Goal: Information Seeking & Learning: Learn about a topic

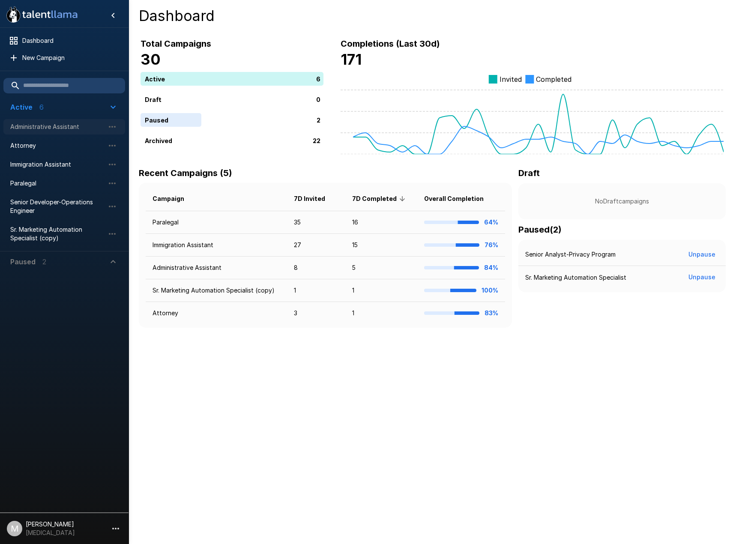
click at [33, 130] on span "Administrative Assistant" at bounding box center [57, 127] width 94 height 9
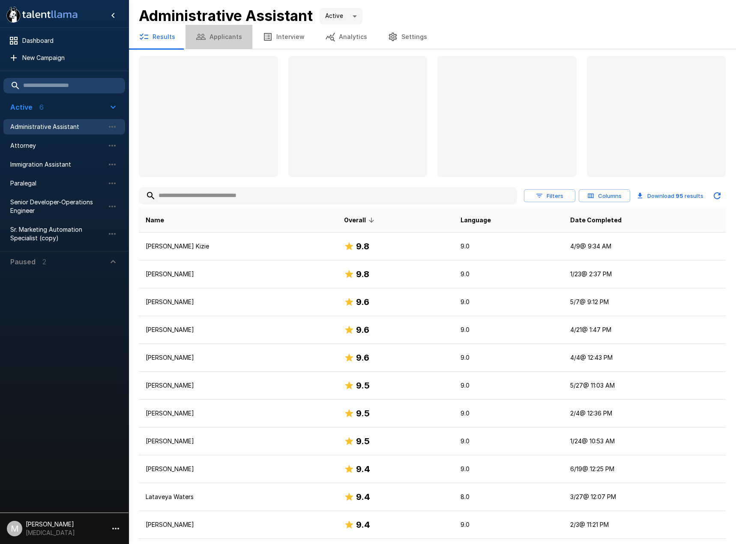
click at [223, 36] on button "Applicants" at bounding box center [219, 37] width 67 height 24
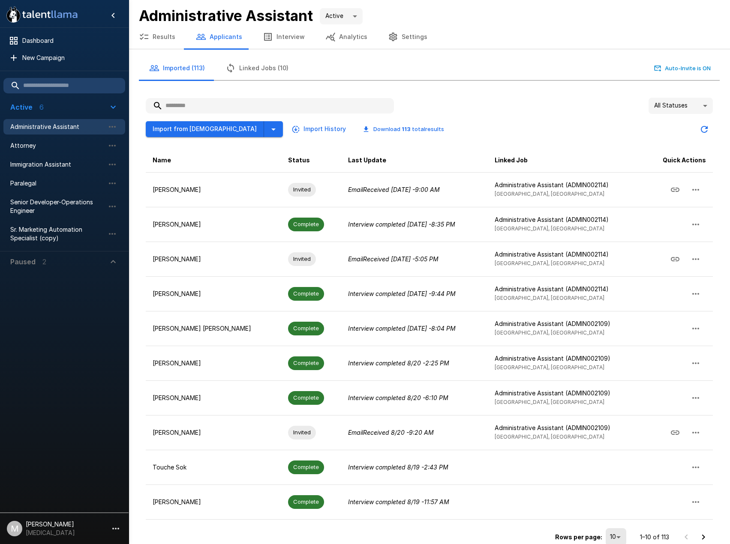
click at [242, 106] on input "text" at bounding box center [270, 105] width 248 height 15
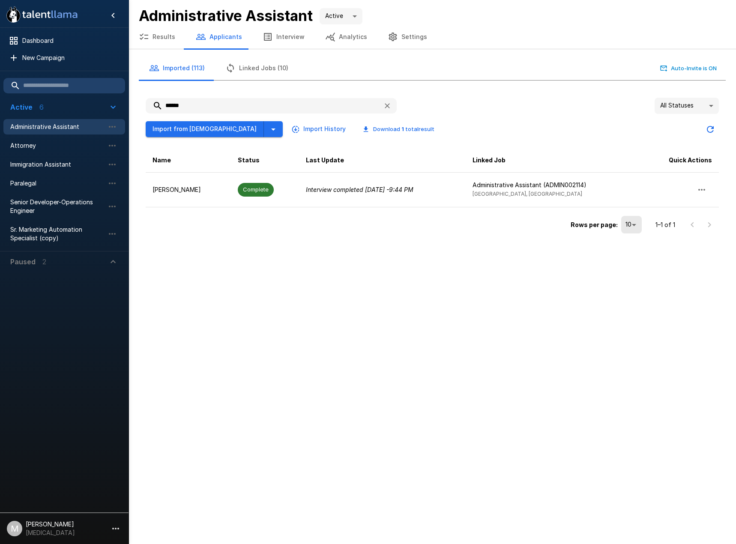
type input "******"
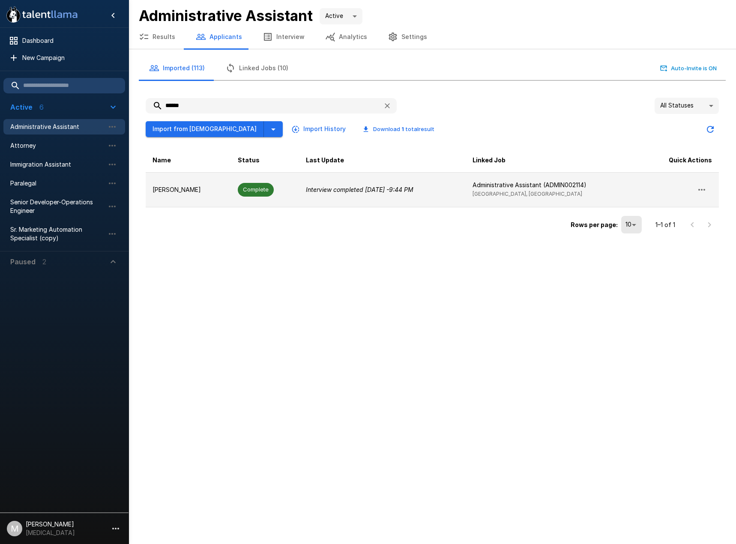
click at [299, 200] on td "Interview completed [DATE] - 9:44 PM" at bounding box center [382, 189] width 166 height 35
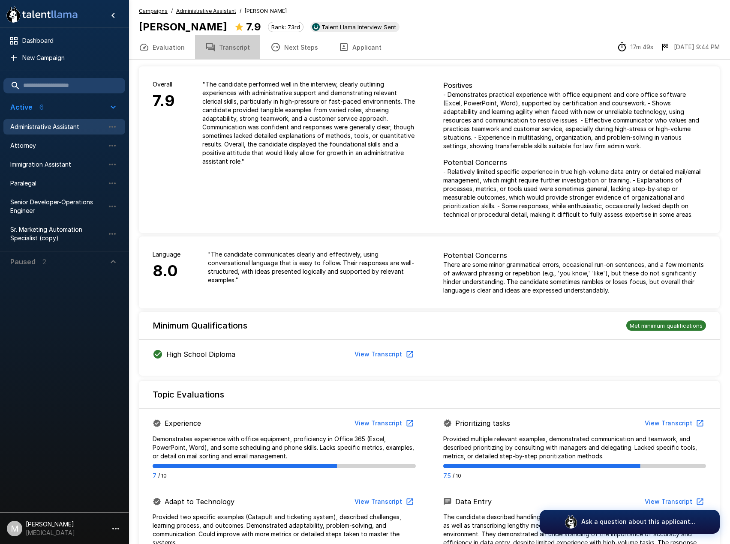
click at [233, 47] on button "Transcript" at bounding box center [227, 47] width 65 height 24
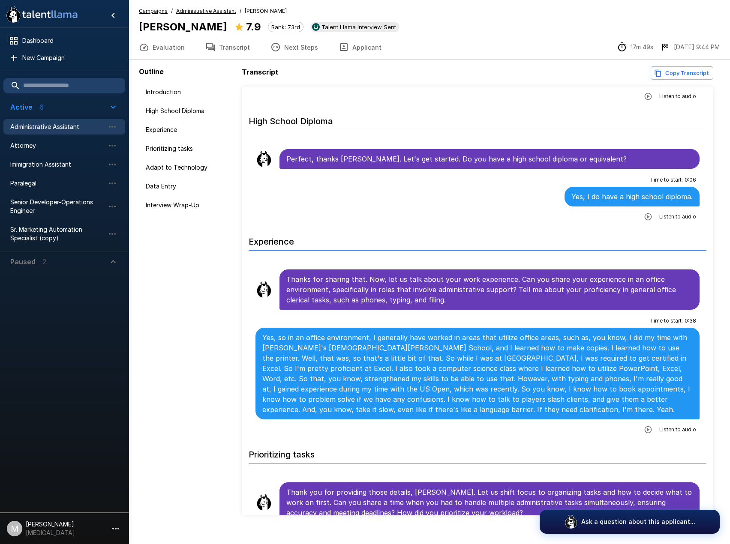
scroll to position [129, 0]
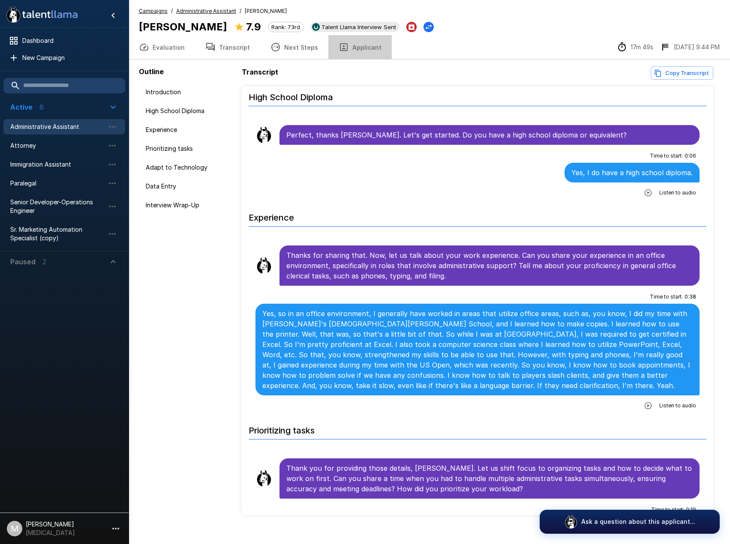
click at [358, 55] on button "Applicant" at bounding box center [359, 47] width 63 height 24
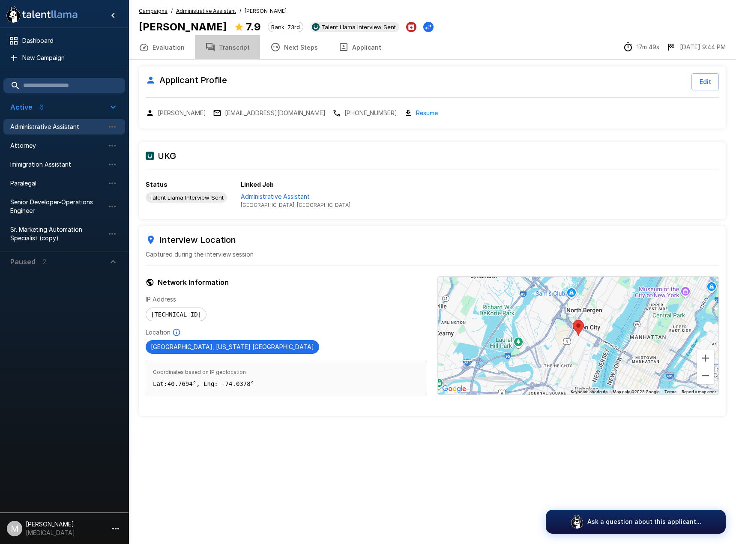
click at [235, 49] on button "Transcript" at bounding box center [227, 47] width 65 height 24
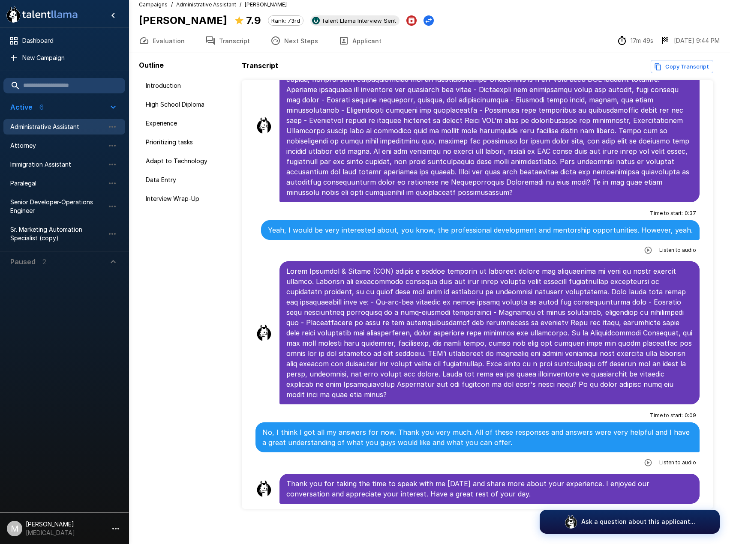
scroll to position [12, 0]
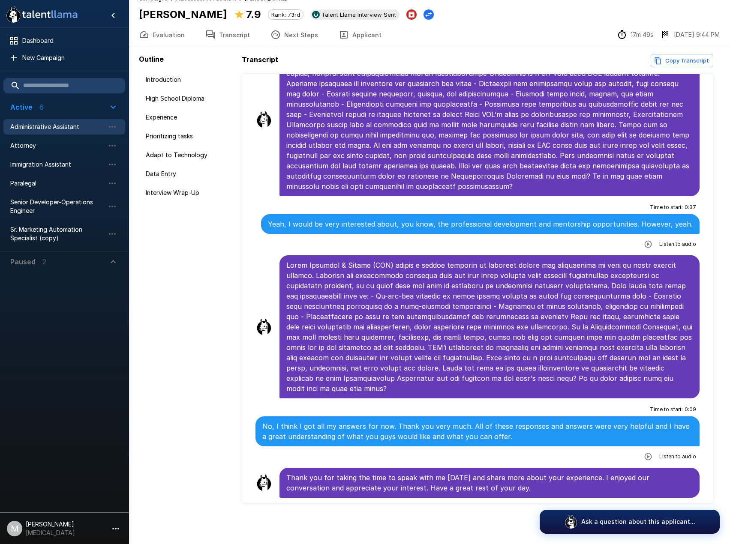
drag, startPoint x: 42, startPoint y: 129, endPoint x: 41, endPoint y: 120, distance: 9.4
click at [42, 129] on span "Administrative Assistant" at bounding box center [57, 127] width 94 height 9
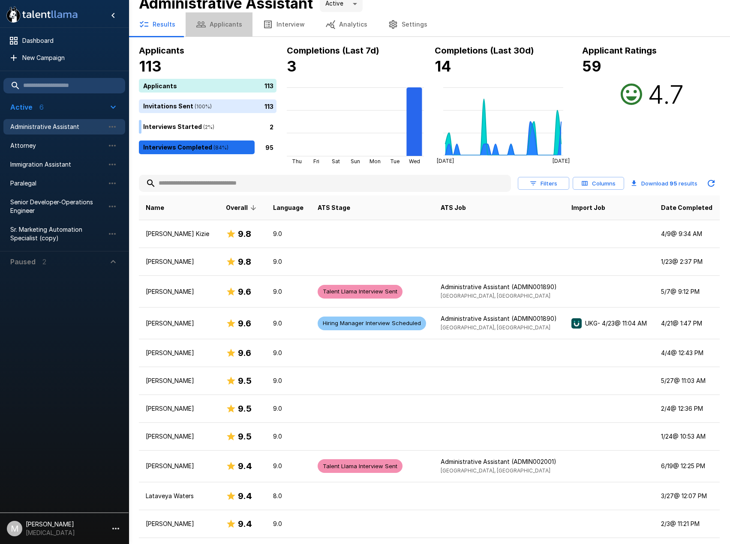
click at [217, 32] on button "Applicants" at bounding box center [219, 24] width 67 height 24
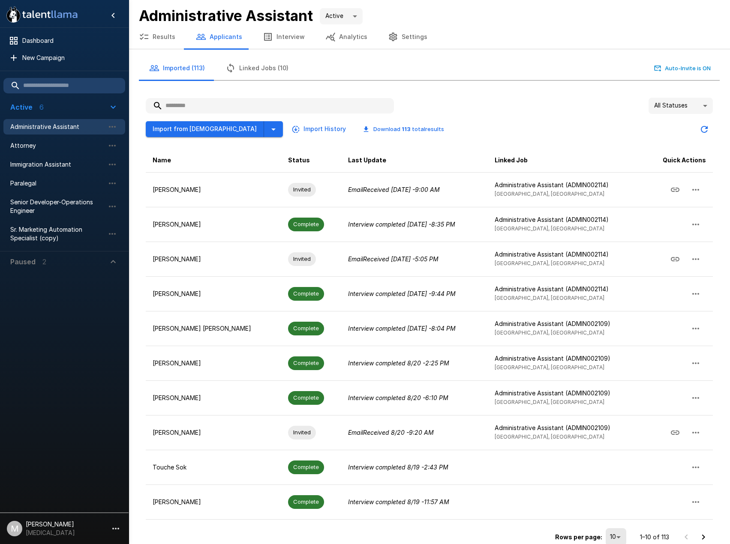
click at [219, 104] on input "text" at bounding box center [270, 105] width 248 height 15
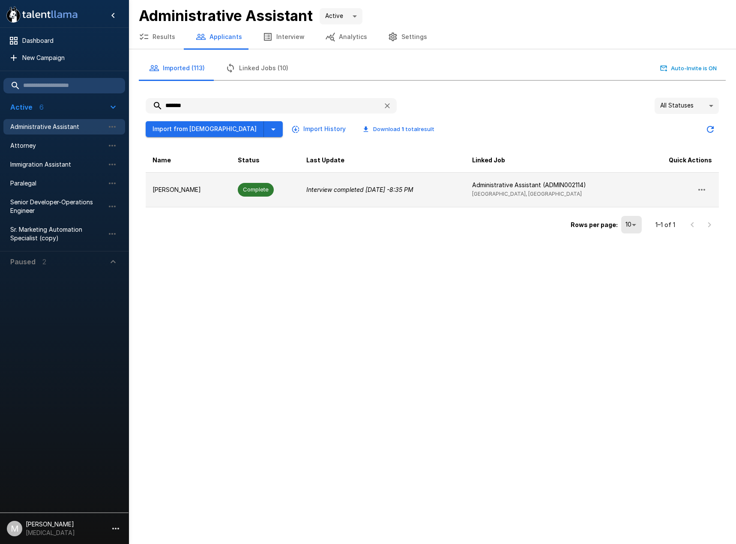
type input "*******"
click at [224, 186] on p "[PERSON_NAME]" at bounding box center [189, 190] width 72 height 9
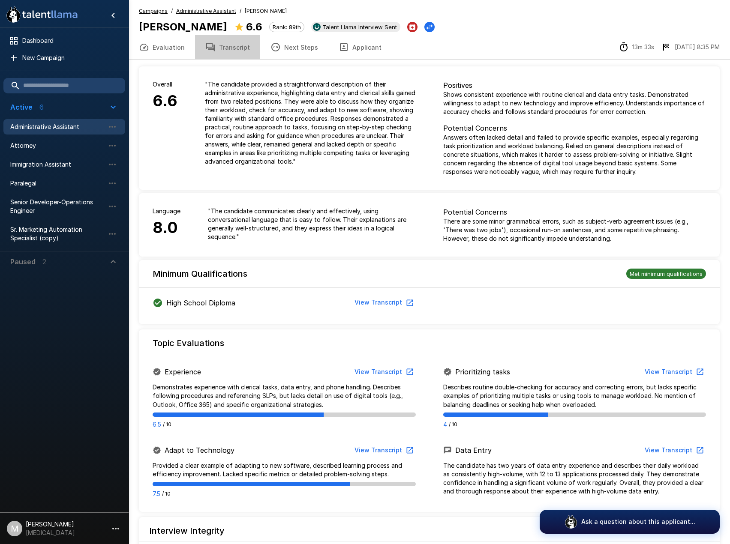
click at [234, 44] on button "Transcript" at bounding box center [227, 47] width 65 height 24
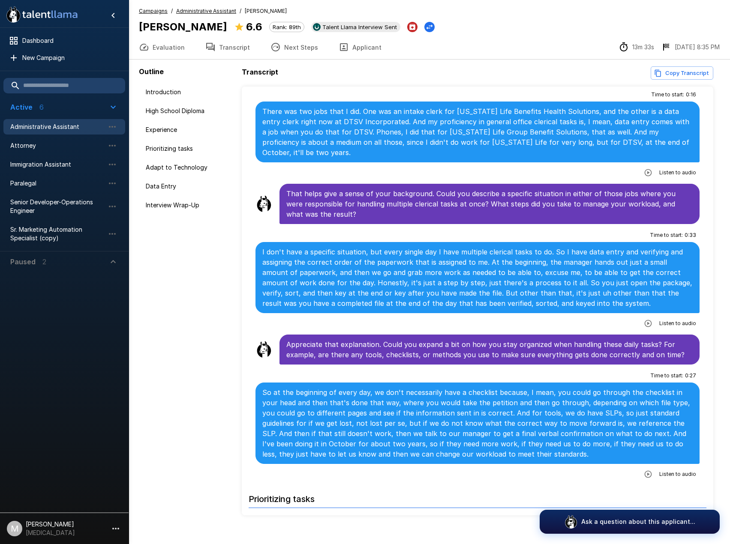
scroll to position [343, 0]
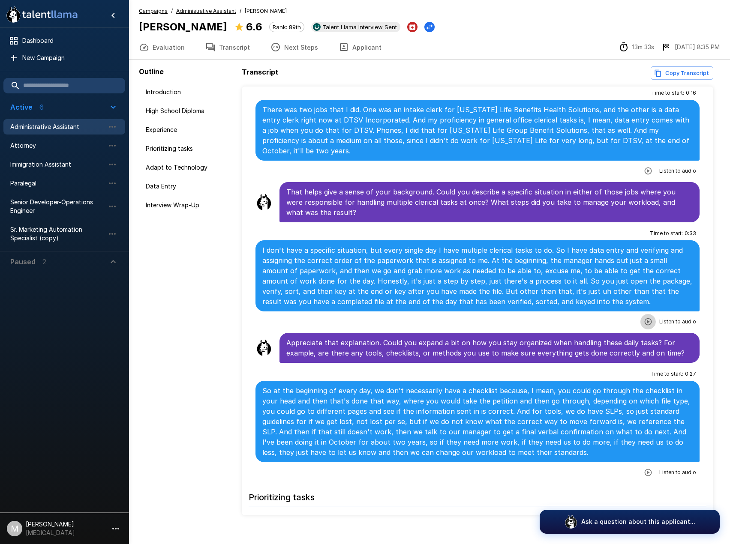
click at [640, 314] on button "button" at bounding box center [647, 321] width 15 height 15
click at [608, 318] on icon "button" at bounding box center [612, 322] width 9 height 9
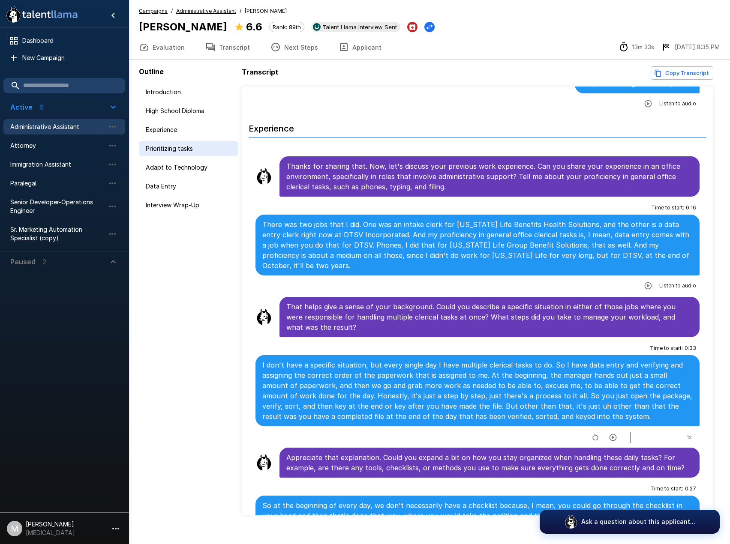
scroll to position [214, 0]
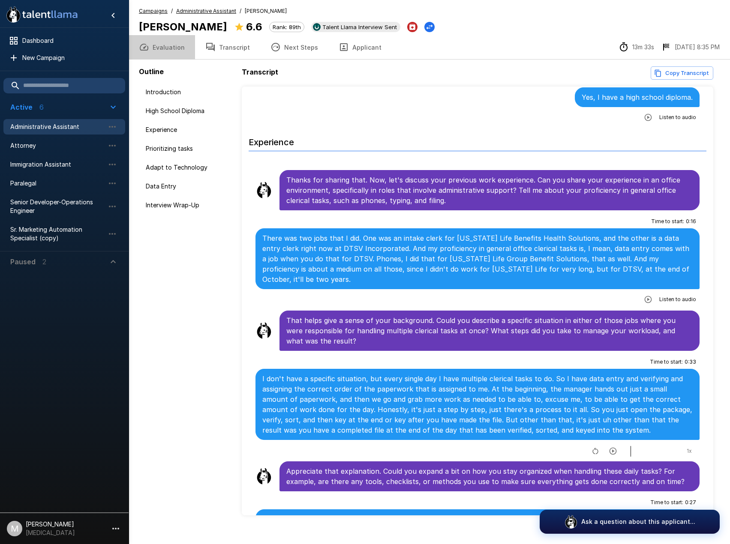
drag, startPoint x: 174, startPoint y: 49, endPoint x: 168, endPoint y: 50, distance: 5.7
click at [174, 49] on button "Evaluation" at bounding box center [162, 47] width 66 height 24
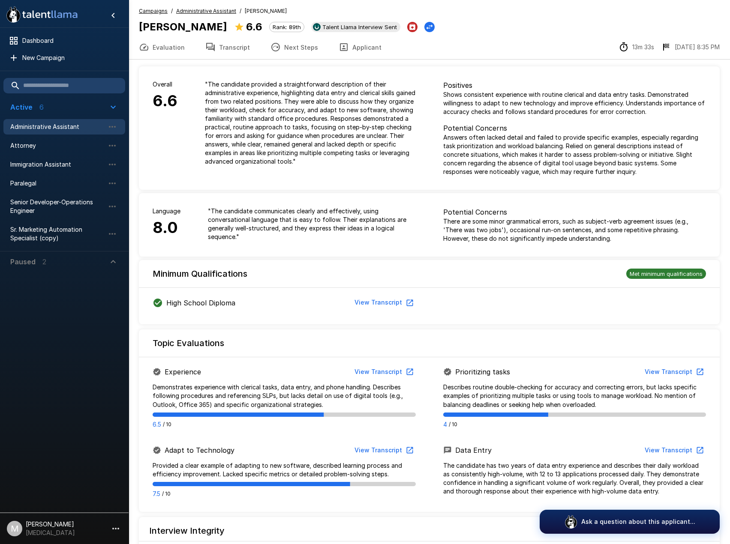
drag, startPoint x: 39, startPoint y: 180, endPoint x: 82, endPoint y: 508, distance: 330.2
click at [82, 508] on div at bounding box center [64, 390] width 129 height 237
click at [48, 180] on span "Paralegal" at bounding box center [57, 183] width 94 height 9
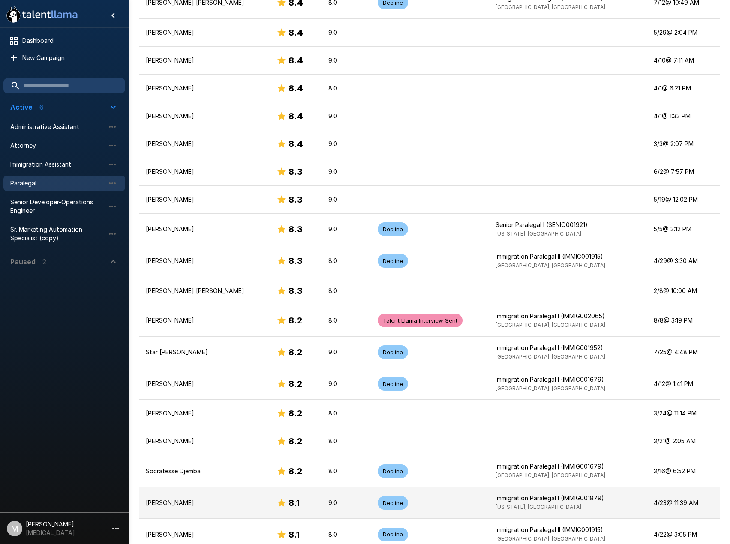
scroll to position [1194, 0]
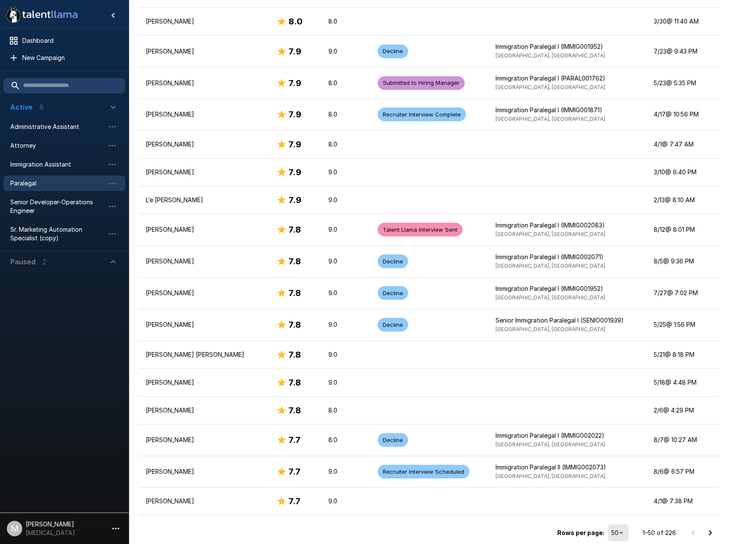
click at [707, 533] on icon "Go to next page" at bounding box center [710, 533] width 10 height 10
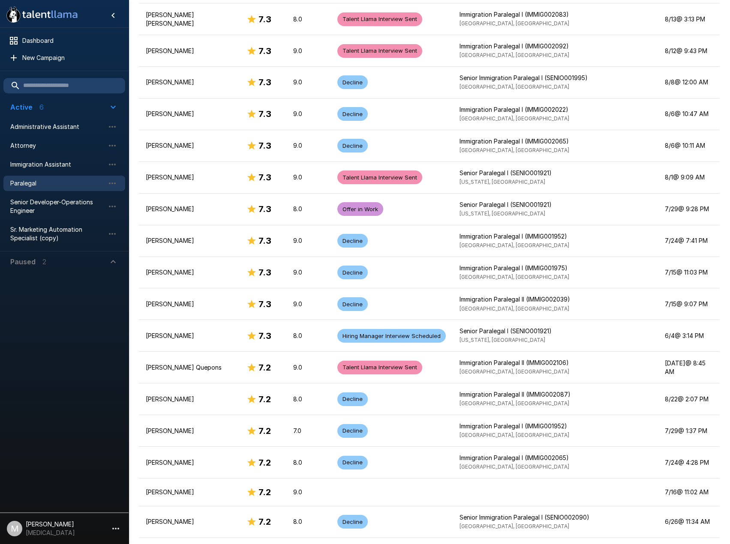
scroll to position [1259, 0]
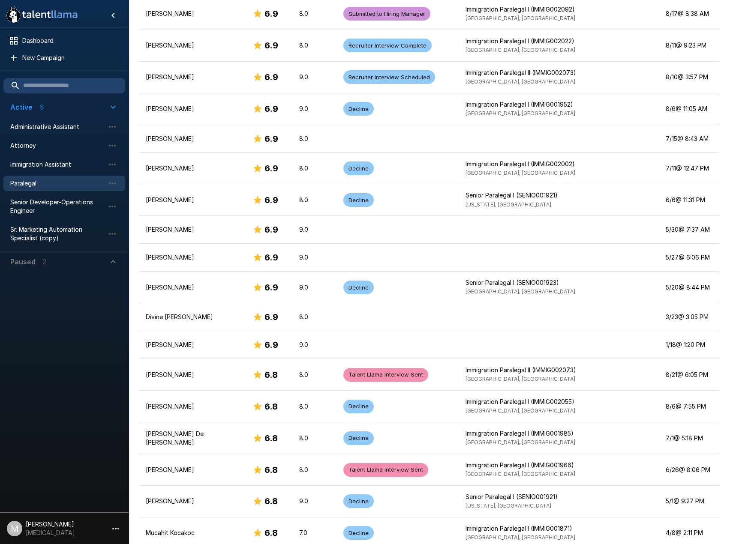
scroll to position [1255, 0]
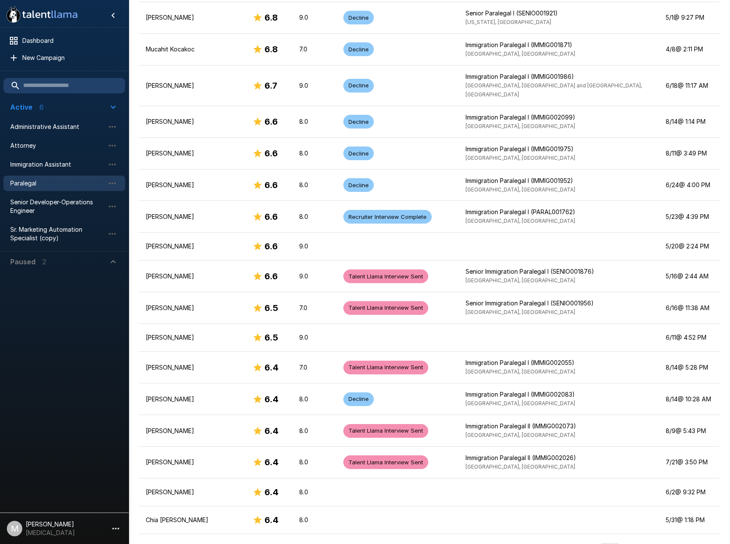
click at [711, 544] on icon "Go to next page" at bounding box center [710, 552] width 10 height 10
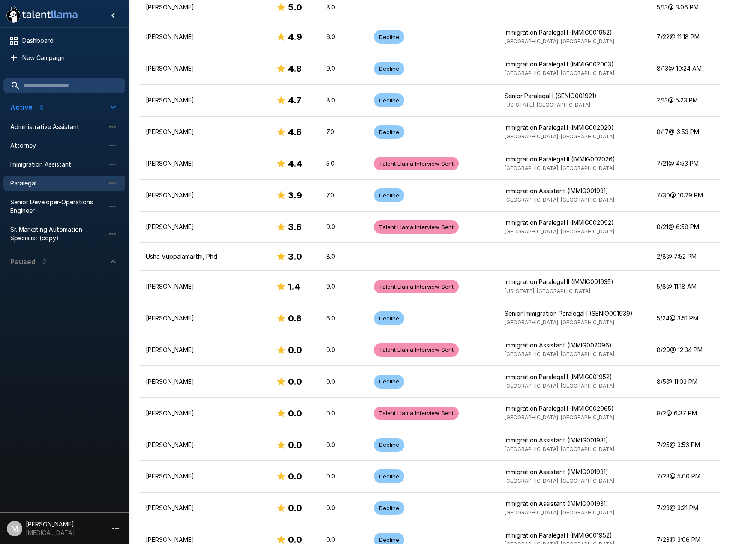
scroll to position [982, 0]
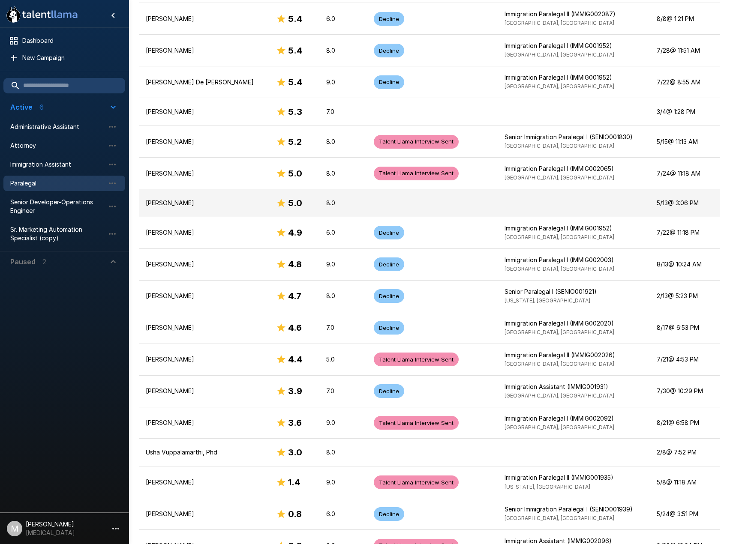
click at [276, 205] on div "5.0" at bounding box center [294, 203] width 36 height 14
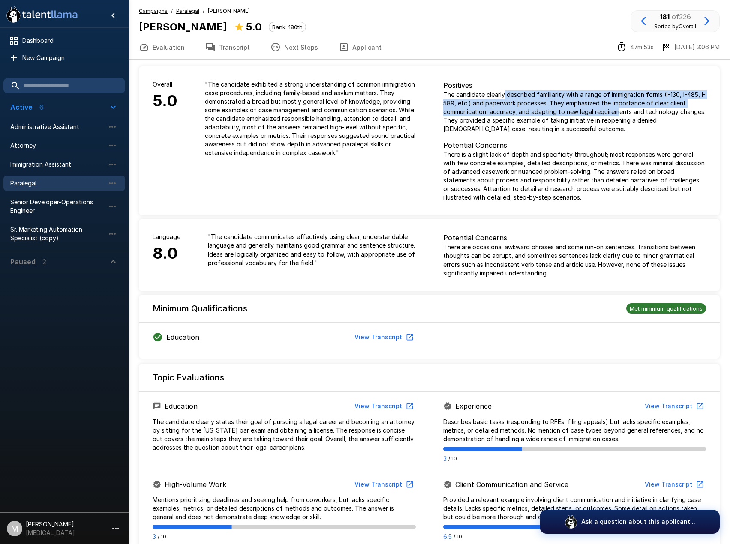
drag, startPoint x: 507, startPoint y: 97, endPoint x: 620, endPoint y: 112, distance: 114.1
click at [620, 112] on p "The candidate clearly described familiarity with a range of immigration forms (…" at bounding box center [574, 111] width 263 height 43
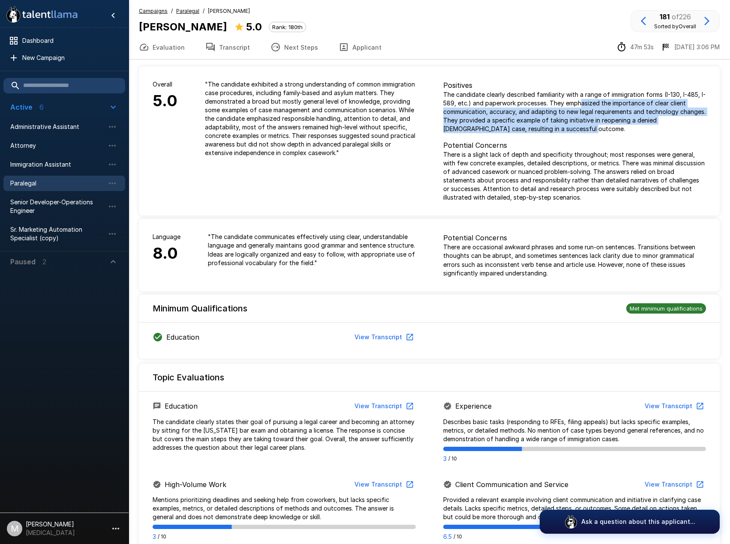
drag, startPoint x: 581, startPoint y: 100, endPoint x: 601, endPoint y: 136, distance: 41.5
click at [601, 136] on div "Positives The candidate clearly described familiarity with a range of immigrati…" at bounding box center [574, 141] width 263 height 122
click at [599, 135] on div "Positives The candidate clearly described familiarity with a range of immigrati…" at bounding box center [574, 141] width 263 height 122
drag, startPoint x: 580, startPoint y: 101, endPoint x: 590, endPoint y: 121, distance: 22.2
click at [590, 121] on p "The candidate clearly described familiarity with a range of immigration forms (…" at bounding box center [574, 111] width 263 height 43
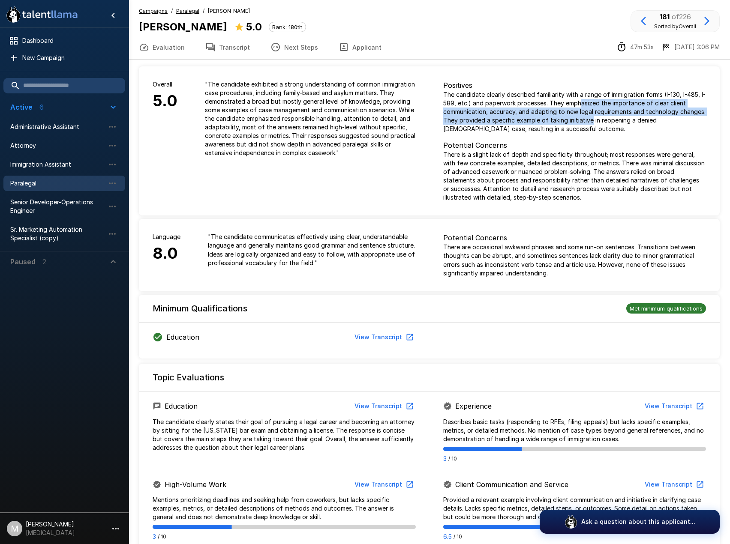
click at [590, 121] on p "The candidate clearly described familiarity with a range of immigration forms (…" at bounding box center [574, 111] width 263 height 43
drag, startPoint x: 596, startPoint y: 103, endPoint x: 594, endPoint y: 123, distance: 20.2
click at [594, 123] on p "The candidate clearly described familiarity with a range of immigration forms (…" at bounding box center [574, 111] width 263 height 43
drag, startPoint x: 593, startPoint y: 107, endPoint x: 590, endPoint y: 125, distance: 18.7
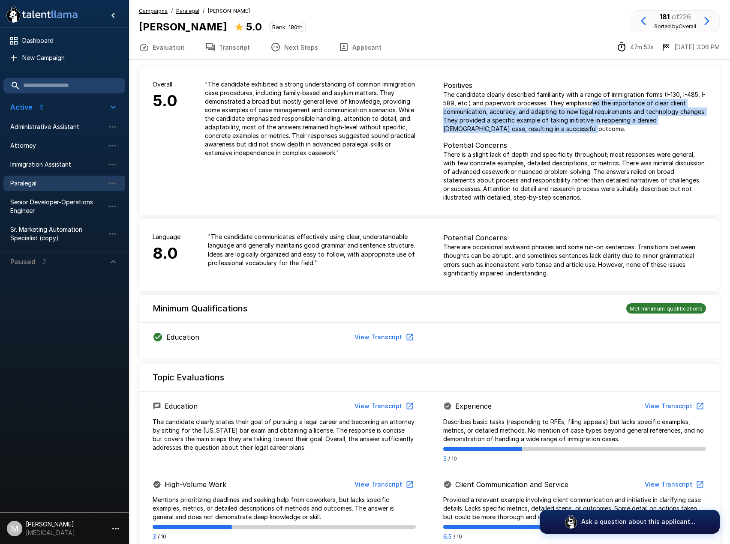
click at [590, 125] on p "The candidate clearly described familiarity with a range of immigration forms (…" at bounding box center [574, 111] width 263 height 43
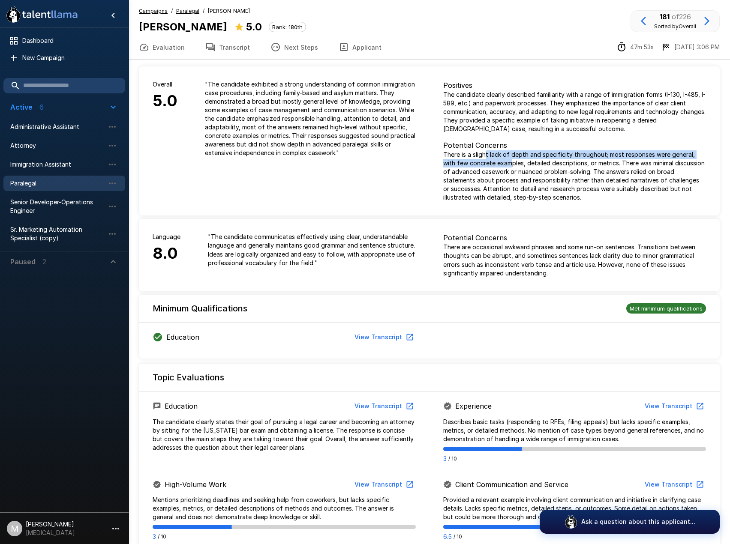
drag, startPoint x: 486, startPoint y: 152, endPoint x: 494, endPoint y: 166, distance: 16.5
click at [494, 166] on p "There is a slight lack of depth and specificity throughout; most responses were…" at bounding box center [574, 175] width 263 height 51
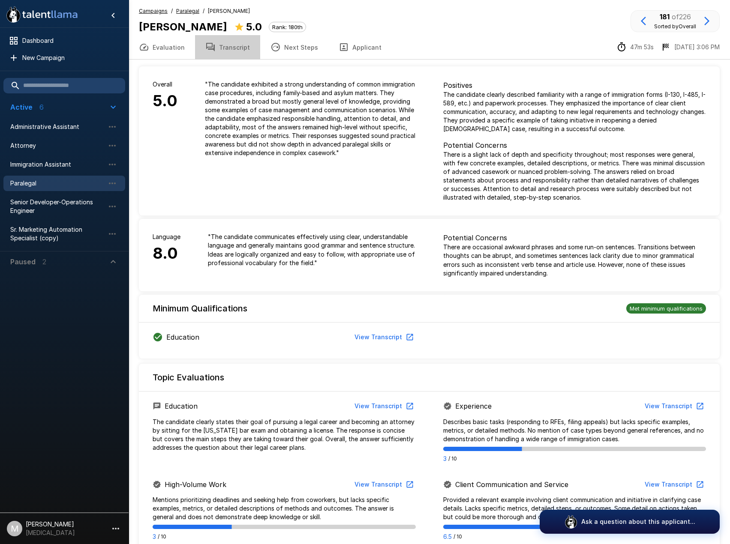
click at [245, 47] on button "Transcript" at bounding box center [227, 47] width 65 height 24
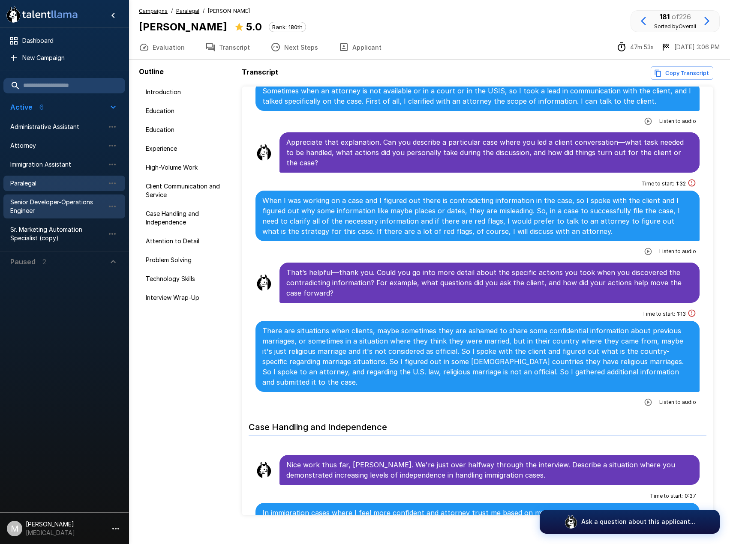
scroll to position [1585, 0]
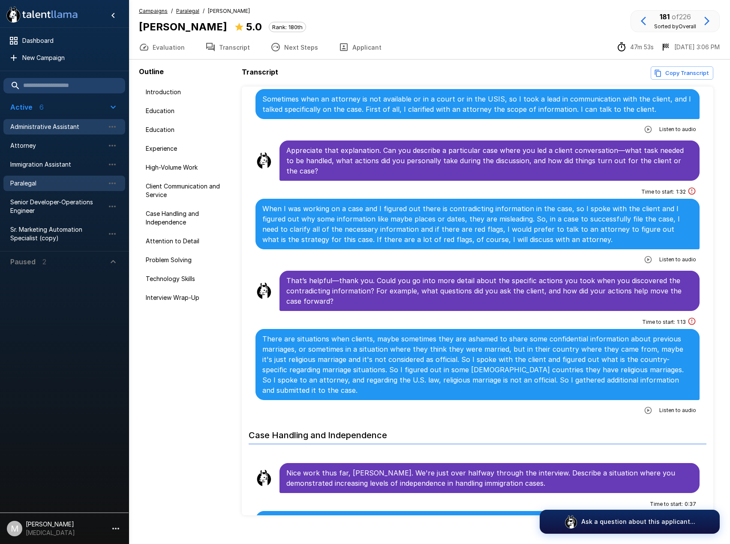
drag, startPoint x: 59, startPoint y: 123, endPoint x: 10, endPoint y: 125, distance: 48.5
click at [59, 123] on span "Administrative Assistant" at bounding box center [57, 127] width 94 height 9
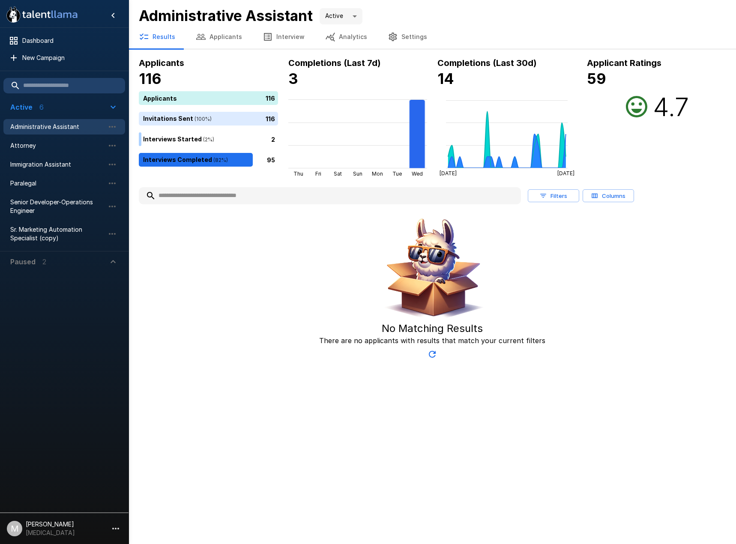
click at [73, 125] on span "Administrative Assistant" at bounding box center [57, 127] width 94 height 9
click at [219, 196] on input "text" at bounding box center [330, 195] width 382 height 15
type input "*****"
click at [228, 40] on button "Applicants" at bounding box center [219, 37] width 67 height 24
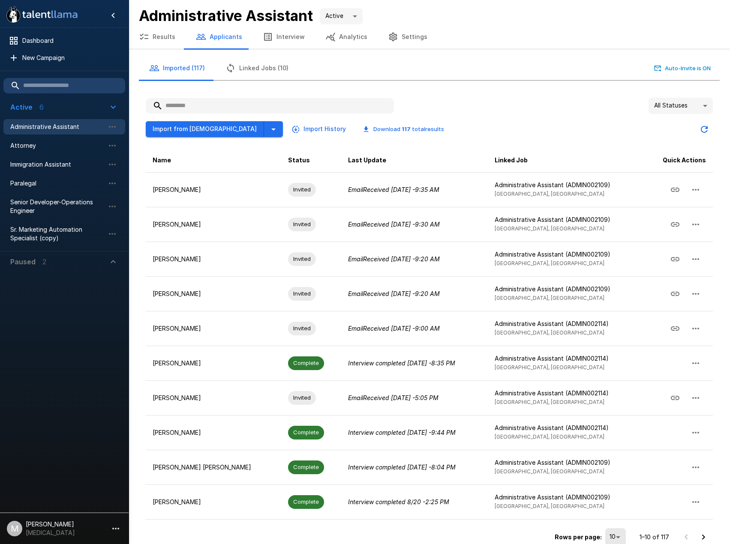
click at [204, 114] on div "Import from Jobvite Import History Download 117 total results" at bounding box center [429, 126] width 567 height 24
click at [210, 108] on input "text" at bounding box center [270, 105] width 248 height 15
click at [216, 104] on input "text" at bounding box center [270, 105] width 248 height 15
type input "*"
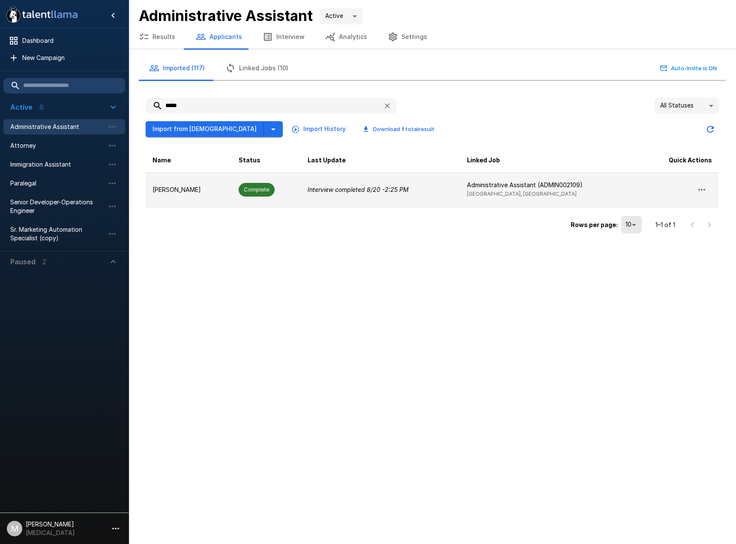
type input "*****"
click at [291, 192] on td "Complete" at bounding box center [266, 189] width 69 height 35
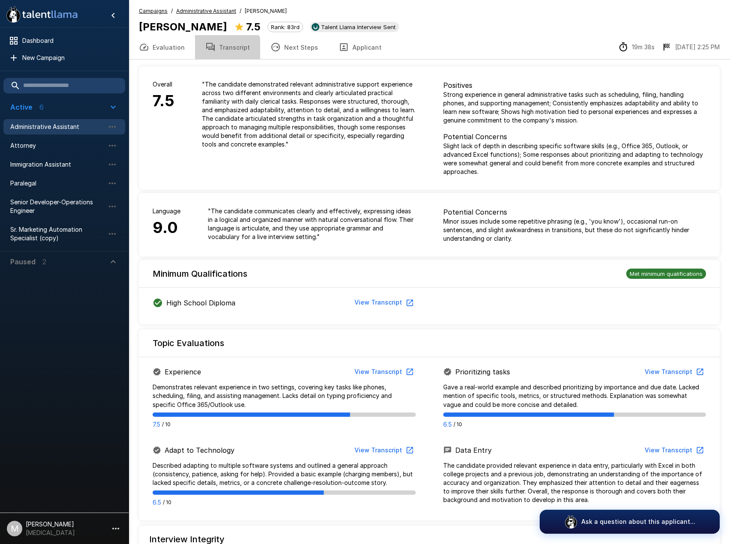
click at [222, 50] on button "Transcript" at bounding box center [227, 47] width 65 height 24
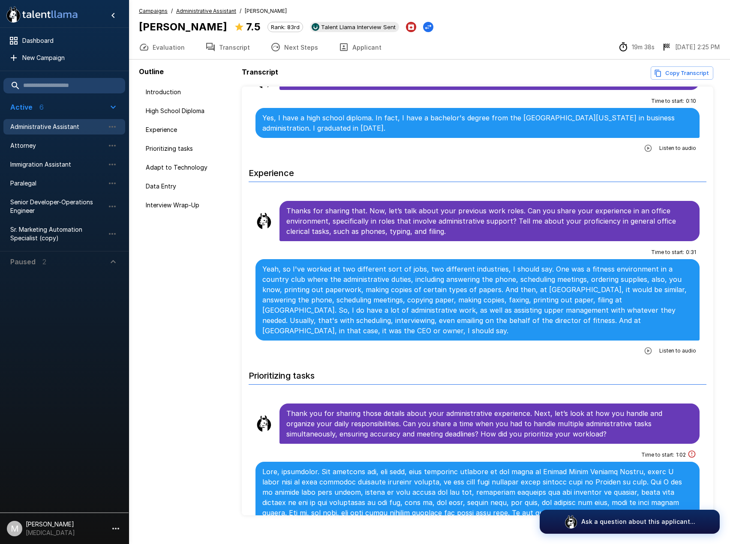
scroll to position [214, 0]
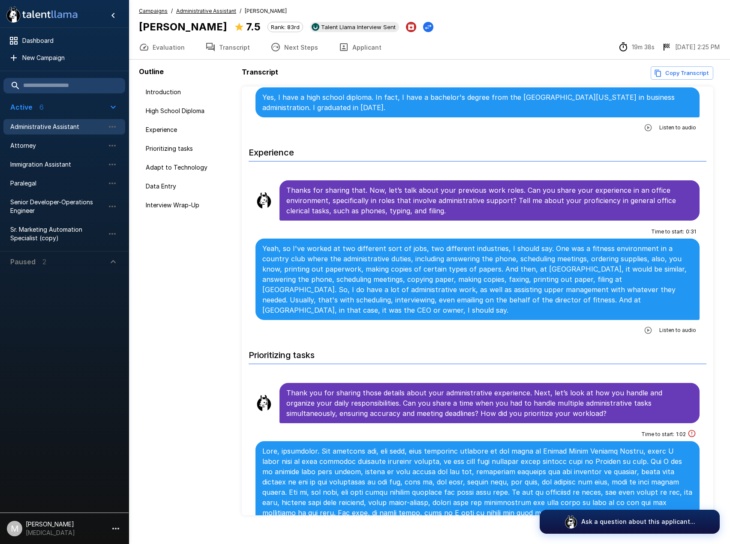
click at [88, 123] on span "Administrative Assistant" at bounding box center [57, 127] width 94 height 9
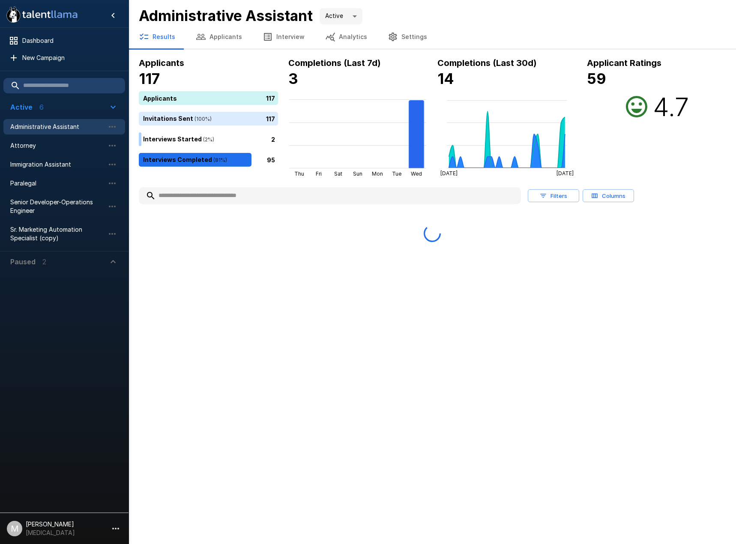
click at [256, 192] on input "text" at bounding box center [330, 195] width 382 height 15
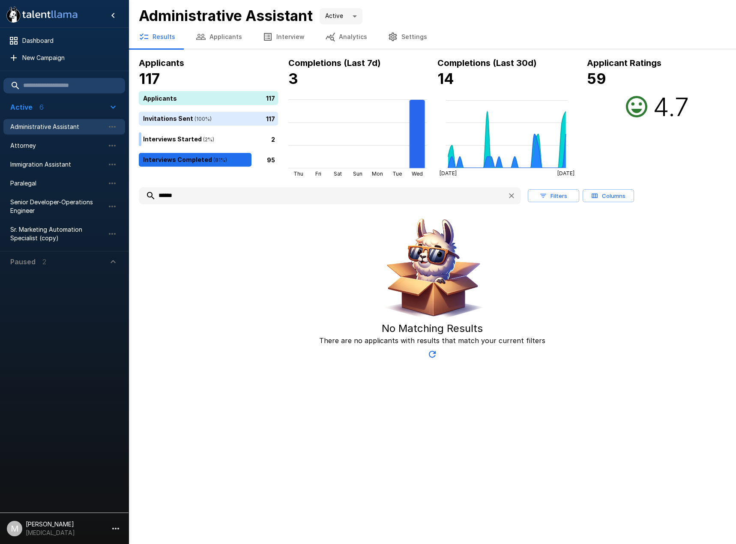
type input "******"
click at [222, 34] on button "Applicants" at bounding box center [219, 37] width 67 height 24
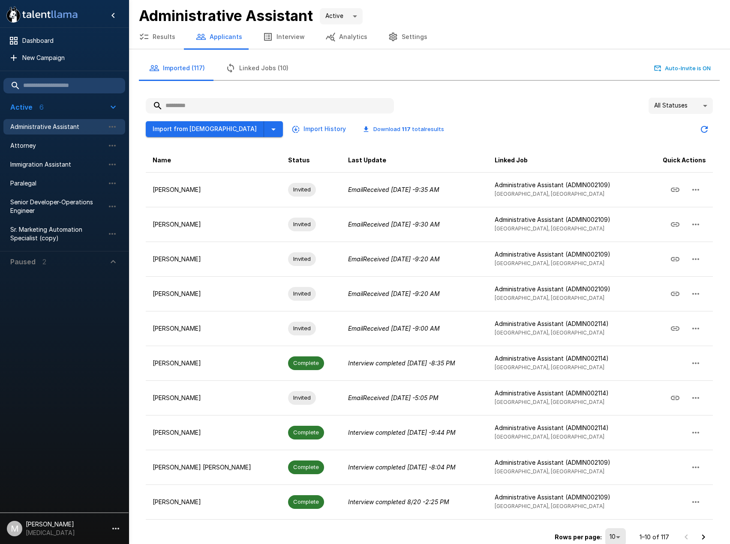
click at [211, 108] on input "text" at bounding box center [270, 105] width 248 height 15
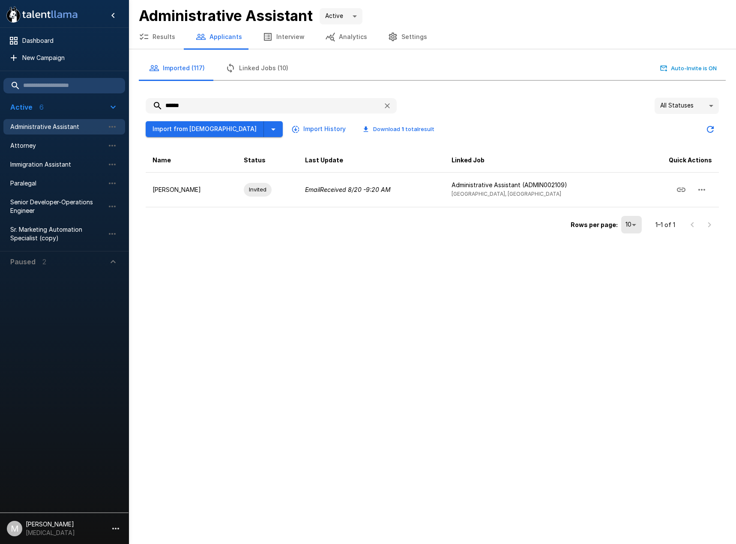
drag, startPoint x: 210, startPoint y: 103, endPoint x: 54, endPoint y: 105, distance: 155.6
click at [129, 104] on div ".st0{fill:#FFFFFF;} .st1{fill:#76a4ed;} Dashboard New Campaign Active 6 Adminis…" at bounding box center [433, 121] width 608 height 243
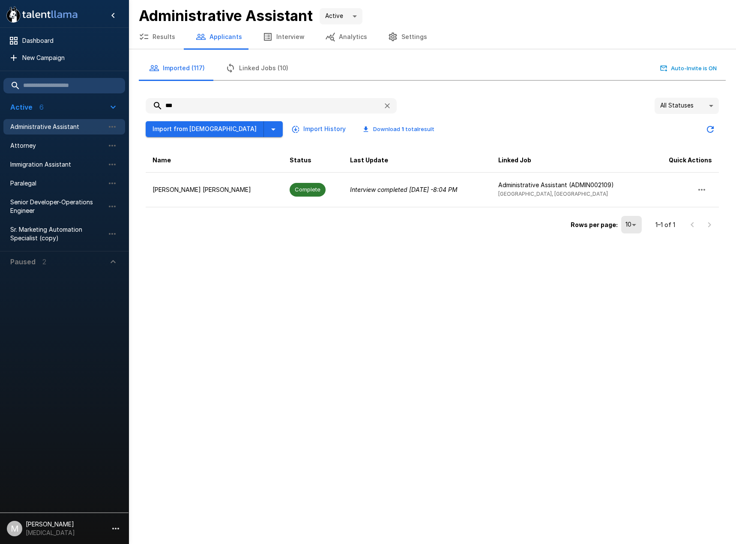
type input "***"
click at [188, 111] on input "***" at bounding box center [261, 105] width 231 height 15
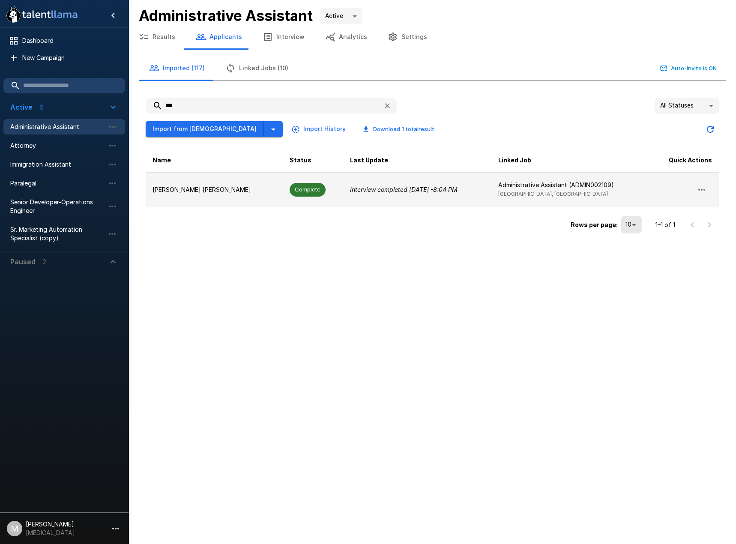
click at [377, 194] on td "Interview completed [DATE] - 8:04 PM" at bounding box center [417, 189] width 148 height 35
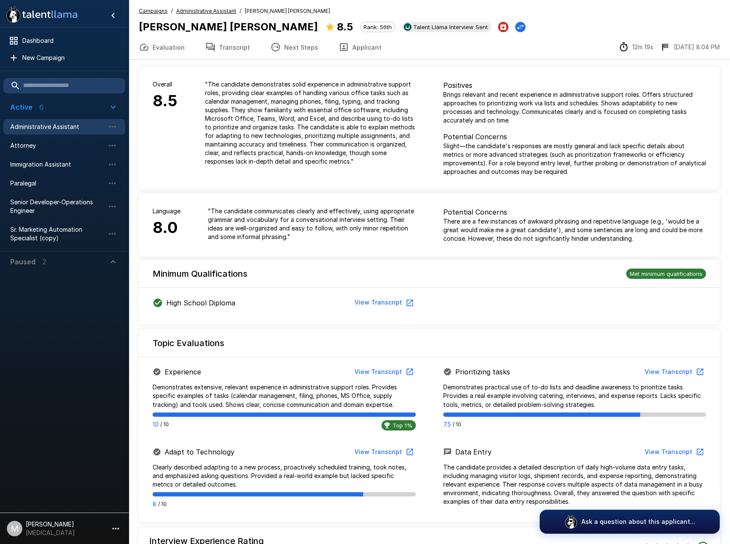
click at [230, 51] on button "Transcript" at bounding box center [227, 47] width 65 height 24
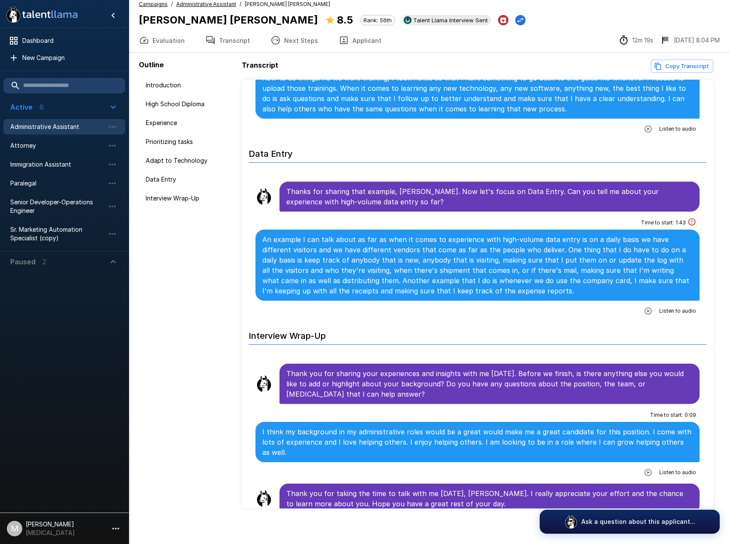
scroll to position [12, 0]
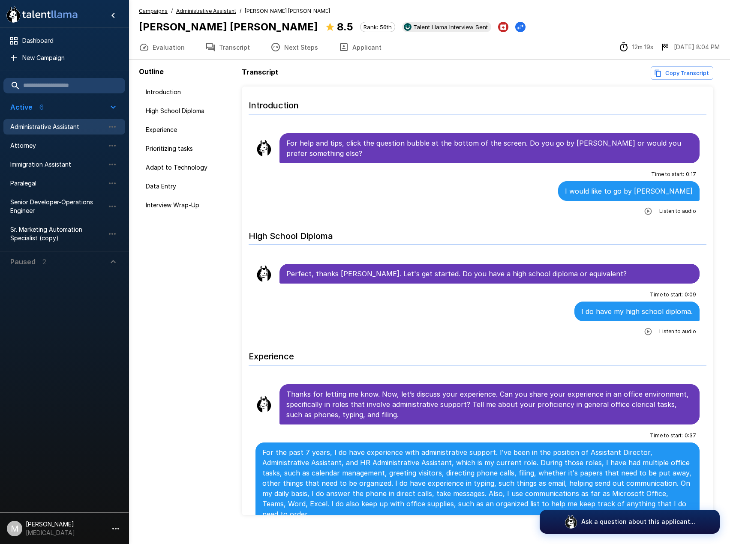
click at [214, 14] on u "Administrative Assistant" at bounding box center [206, 11] width 60 height 6
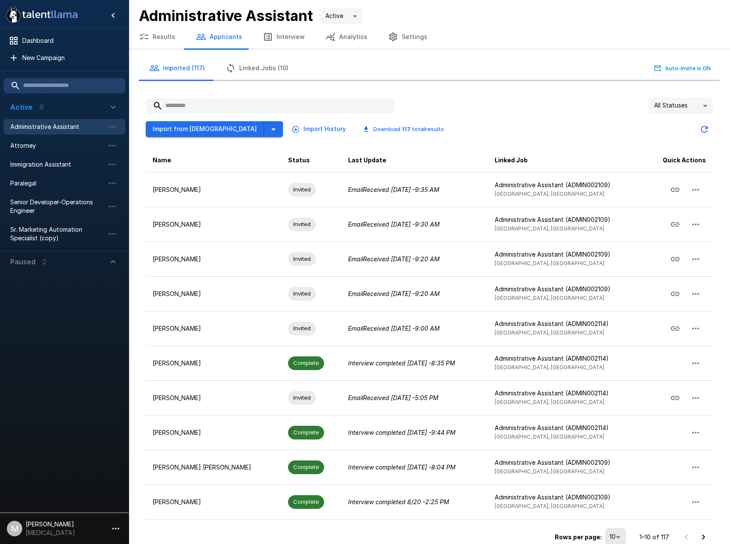
click at [204, 104] on input "text" at bounding box center [270, 105] width 248 height 15
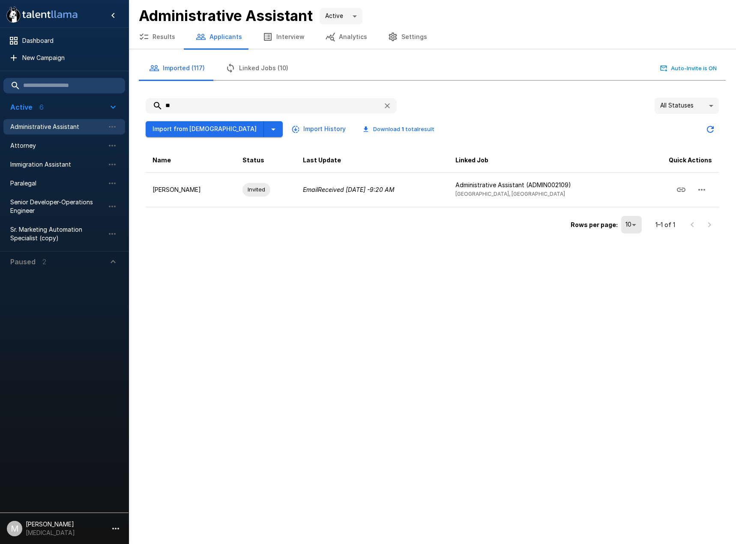
type input "*"
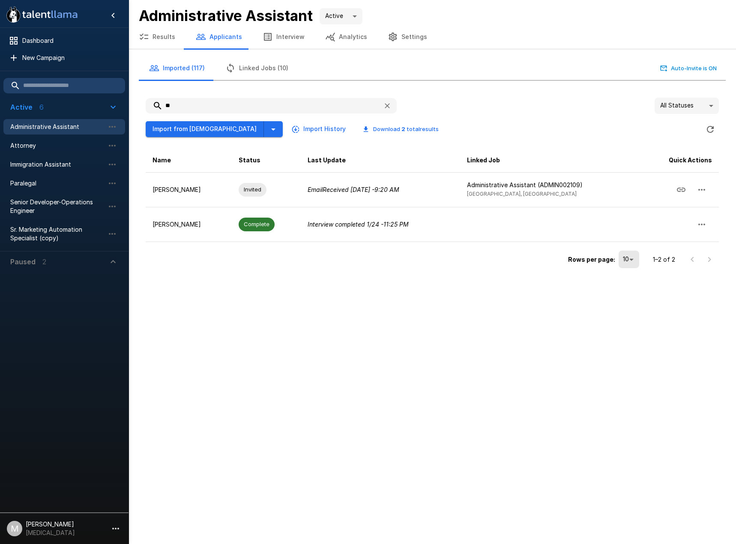
type input "*"
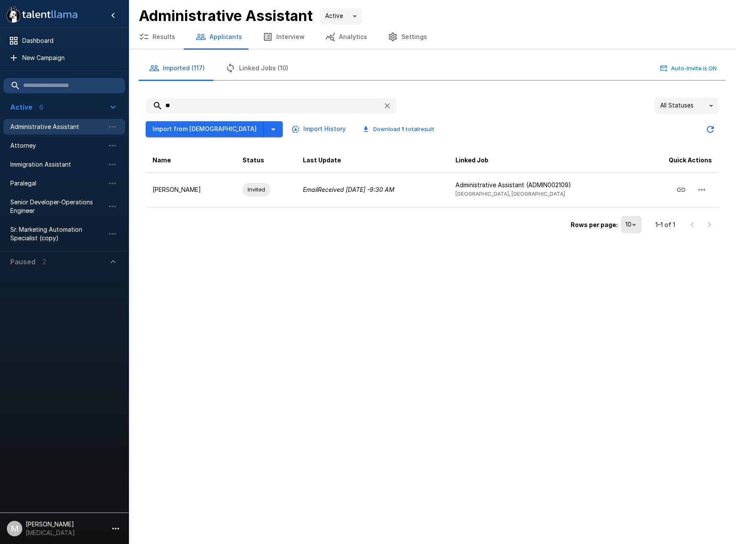
type input "*"
type input "****"
